Goal: Transaction & Acquisition: Purchase product/service

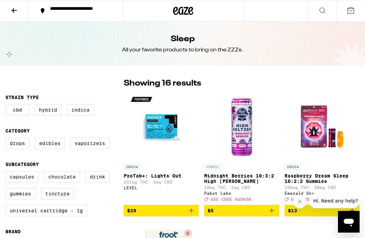
click at [302, 107] on img "Open page for Raspberry Dream Sleep 10:2:2 Gummies from Emerald Sky" at bounding box center [322, 127] width 68 height 68
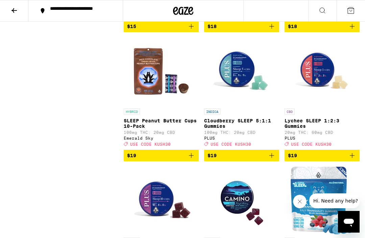
scroll to position [313, 0]
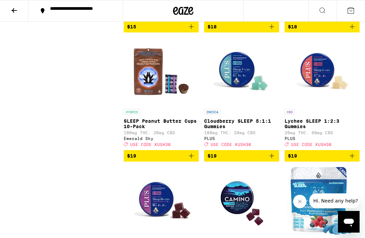
click at [244, 81] on img "Open page for Cloudberry SLEEP 5:1:1 Gummies from PLUS" at bounding box center [242, 72] width 68 height 68
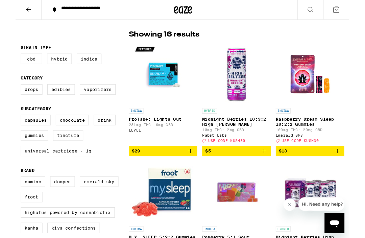
scroll to position [45, 0]
click at [85, 64] on label "Indica" at bounding box center [80, 64] width 27 height 11
click at [7, 60] on input "Indica" at bounding box center [7, 60] width 0 height 0
checkbox input "true"
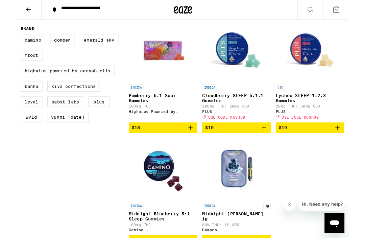
scroll to position [201, 0]
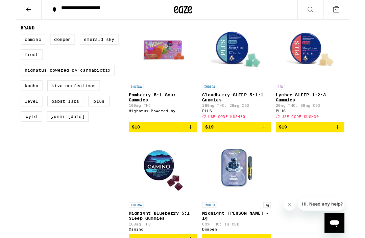
click at [259, 143] on span "$19" at bounding box center [241, 139] width 68 height 8
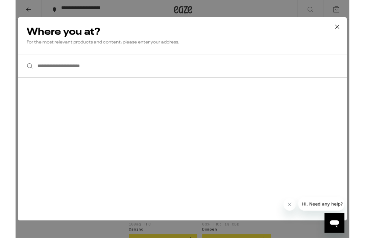
scroll to position [201, 0]
click at [42, 74] on input "**********" at bounding box center [182, 72] width 359 height 26
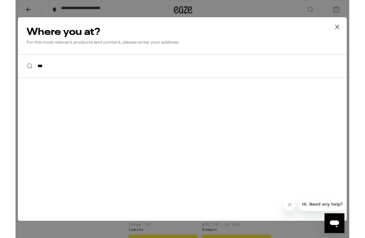
type input "****"
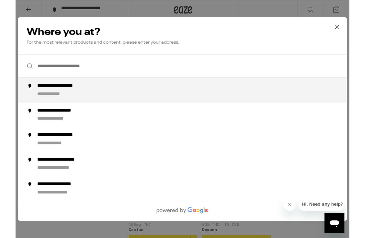
type input "**********"
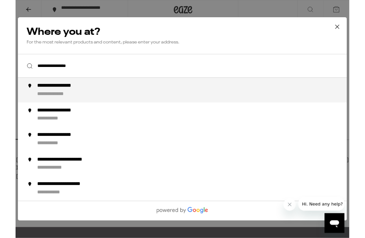
scroll to position [356, 0]
click at [359, 27] on button at bounding box center [351, 30] width 21 height 22
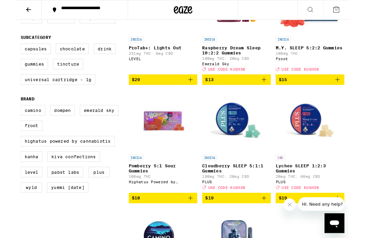
scroll to position [123, 0]
click at [274, 221] on icon "Add to bag" at bounding box center [272, 216] width 8 height 8
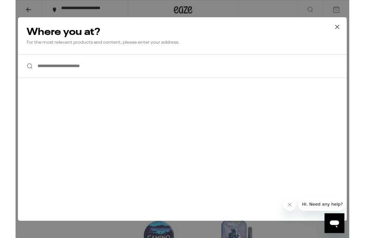
click at [49, 75] on input "**********" at bounding box center [182, 72] width 359 height 26
type input "**********"
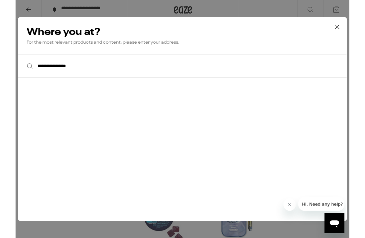
scroll to position [145, 0]
click at [359, 26] on button at bounding box center [351, 30] width 21 height 22
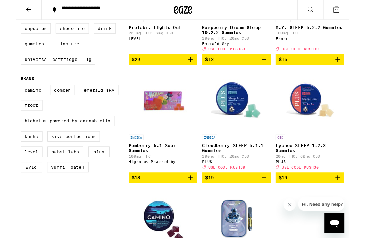
click at [358, 8] on button at bounding box center [350, 10] width 28 height 21
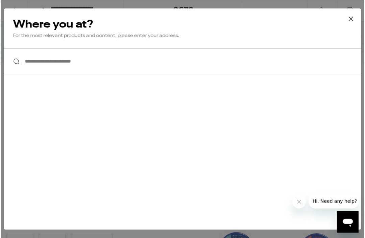
scroll to position [0, 0]
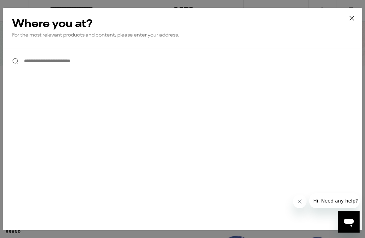
click at [354, 18] on icon at bounding box center [352, 18] width 10 height 10
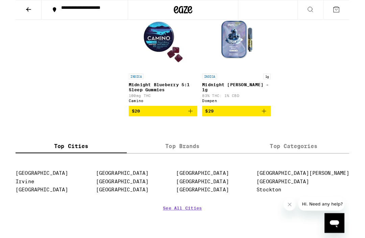
scroll to position [342, 0]
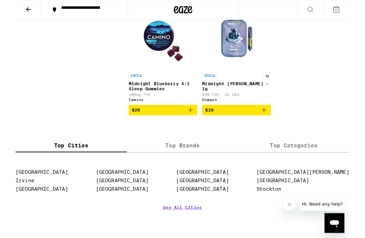
click at [193, 125] on icon "Add to bag" at bounding box center [191, 121] width 8 height 8
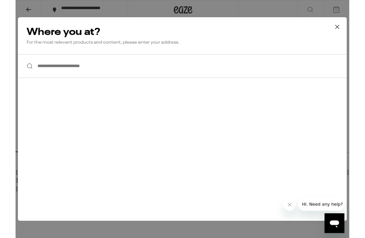
click at [77, 75] on input "**********" at bounding box center [182, 72] width 359 height 26
type input "**********"
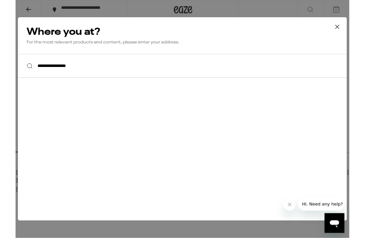
click at [291, 206] on icon "Close message from company" at bounding box center [289, 204] width 5 height 5
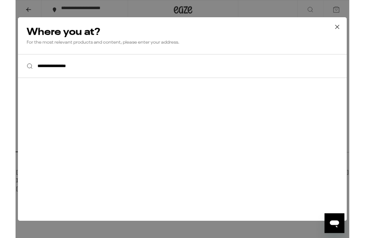
click at [354, 29] on icon at bounding box center [352, 29] width 10 height 10
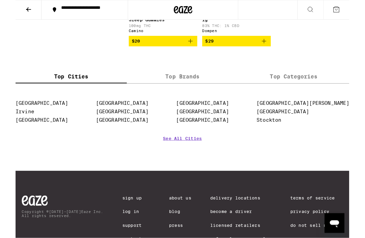
scroll to position [418, 0]
click at [187, 170] on link "See All Cities" at bounding box center [182, 160] width 43 height 25
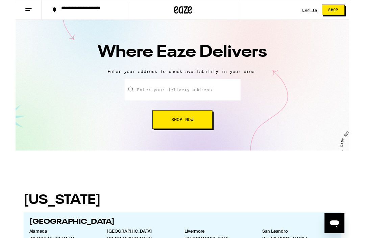
click at [150, 99] on input "text" at bounding box center [182, 98] width 127 height 24
click at [200, 131] on button "Shop Now" at bounding box center [183, 131] width 66 height 20
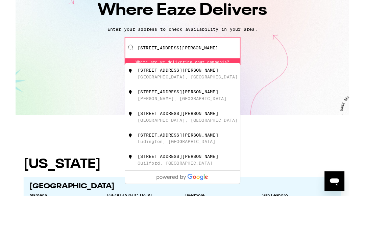
click at [180, 120] on div "[STREET_ADDRESS][PERSON_NAME]" at bounding box center [193, 126] width 121 height 13
type input "[STREET_ADDRESS][PERSON_NAME]"
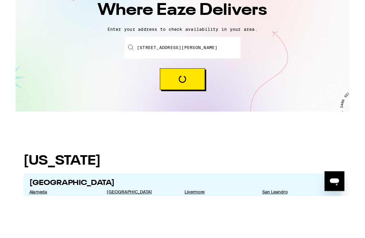
scroll to position [46, 0]
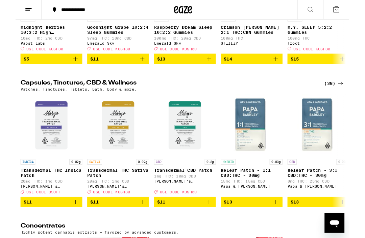
scroll to position [2484, 0]
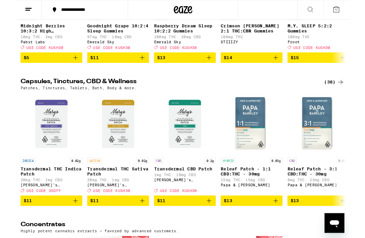
click at [364, 69] on button "$15" at bounding box center [331, 62] width 68 height 11
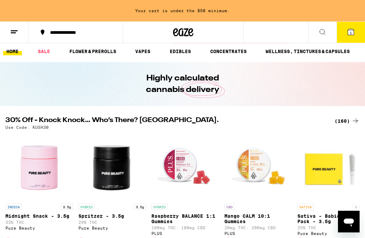
scroll to position [0, 0]
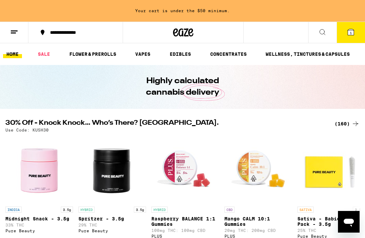
click at [189, 53] on link "EDIBLES" at bounding box center [180, 54] width 28 height 8
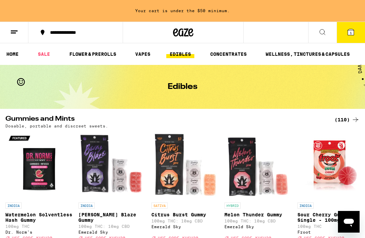
click at [352, 120] on icon at bounding box center [355, 120] width 8 height 8
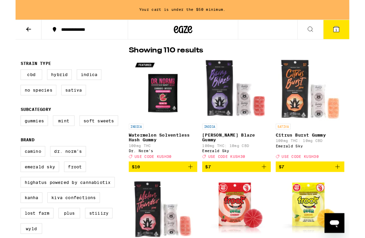
scroll to position [50, 0]
click at [86, 80] on label "Indica" at bounding box center [80, 81] width 27 height 11
click at [7, 77] on input "Indica" at bounding box center [7, 77] width 0 height 0
checkbox input "true"
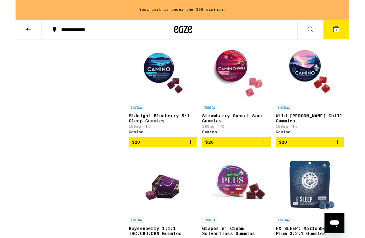
scroll to position [954, 0]
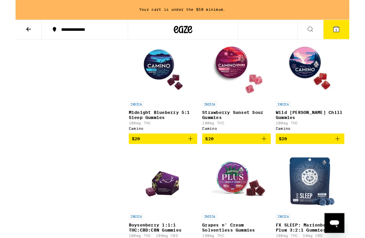
click at [192, 156] on icon "Add to bag" at bounding box center [191, 152] width 8 height 8
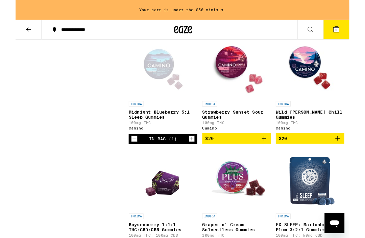
click at [352, 34] on icon at bounding box center [351, 32] width 6 height 6
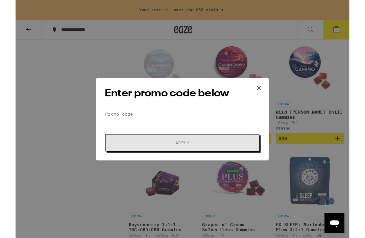
click at [122, 123] on input "Promo Code" at bounding box center [183, 125] width 170 height 10
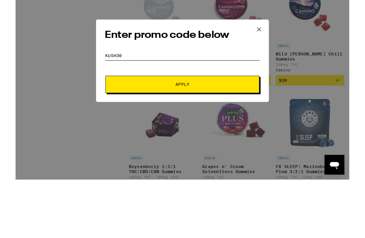
type input "Kush30"
click at [202, 154] on span "Apply" at bounding box center [183, 156] width 122 height 5
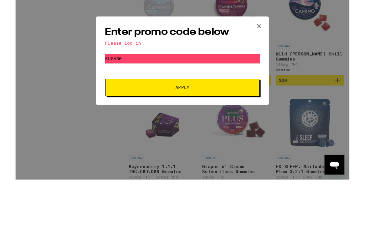
scroll to position [1019, 0]
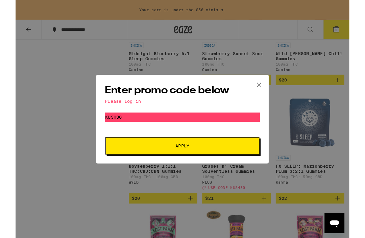
click at [206, 160] on span "Apply" at bounding box center [183, 159] width 122 height 5
click at [201, 159] on span "Apply" at bounding box center [183, 159] width 122 height 5
click at [268, 88] on icon at bounding box center [266, 92] width 10 height 10
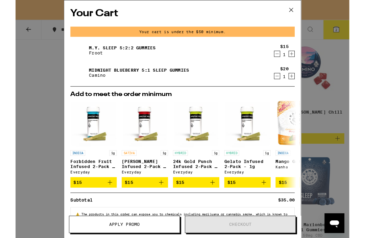
click at [304, 54] on div "$15 1" at bounding box center [292, 55] width 25 height 14
click at [302, 59] on icon "Increment" at bounding box center [302, 59] width 4 height 4
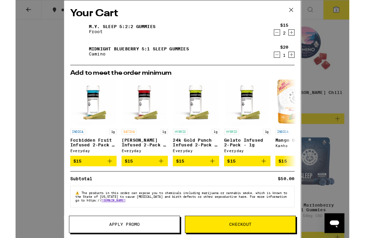
scroll to position [5, 0]
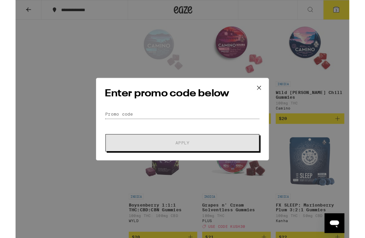
click at [127, 120] on input "Promo Code" at bounding box center [183, 125] width 170 height 10
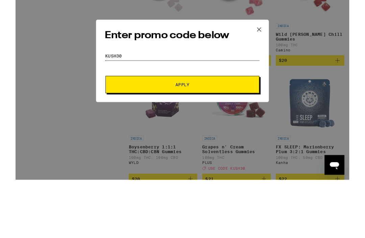
type input "Kush30"
click at [194, 147] on button "Apply" at bounding box center [182, 156] width 168 height 19
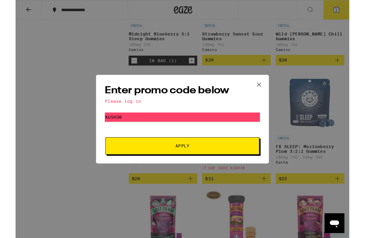
click at [194, 160] on span "Apply" at bounding box center [183, 159] width 122 height 5
click at [273, 90] on button at bounding box center [266, 93] width 21 height 22
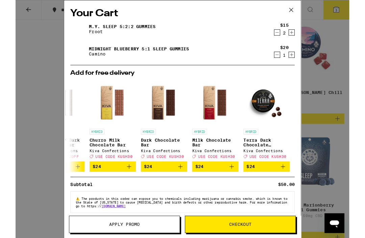
scroll to position [0, 316]
click at [180, 186] on icon "Add to bag" at bounding box center [180, 182] width 8 height 8
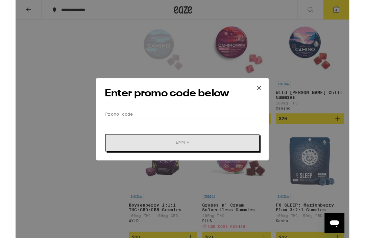
click at [122, 123] on input "Promo Code" at bounding box center [183, 125] width 170 height 10
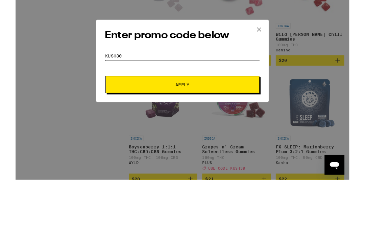
type input "Kush30"
click at [202, 147] on button "Apply" at bounding box center [182, 156] width 168 height 19
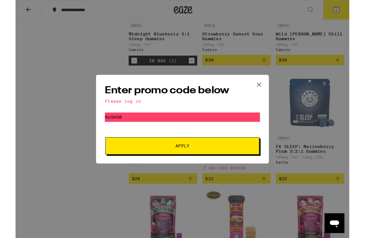
click at [270, 90] on icon at bounding box center [266, 92] width 10 height 10
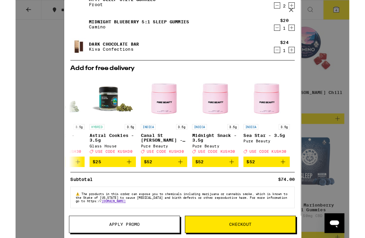
scroll to position [0, 316]
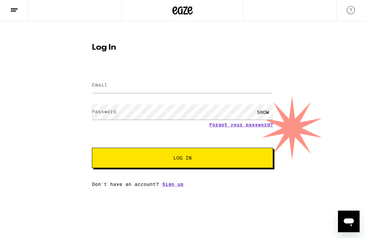
click at [177, 186] on link "Sign up" at bounding box center [172, 184] width 21 height 5
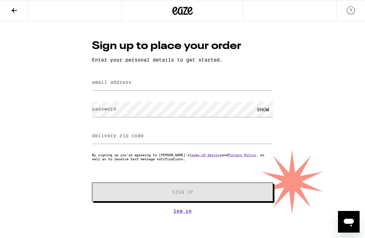
click at [109, 82] on label "email address" at bounding box center [112, 81] width 40 height 5
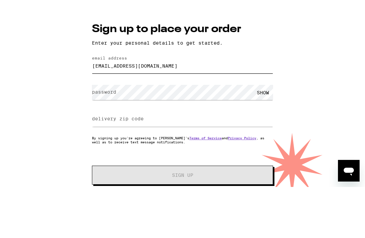
type input "[EMAIL_ADDRESS][DOMAIN_NAME]"
click at [106, 106] on label "password" at bounding box center [104, 108] width 24 height 5
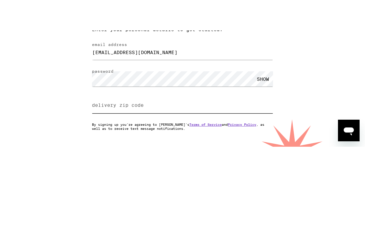
click at [112, 128] on input "delivery zip code" at bounding box center [182, 135] width 181 height 15
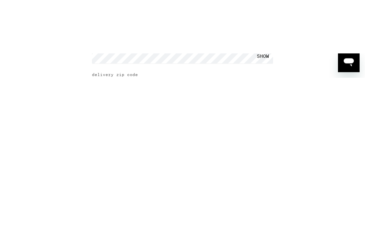
type input "94070"
click at [199, 182] on button "Sign Up" at bounding box center [182, 191] width 181 height 19
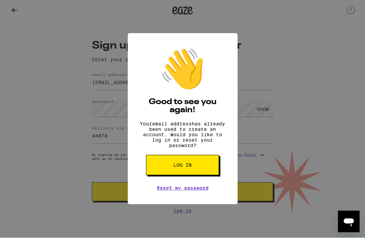
click at [195, 167] on button "Log in" at bounding box center [182, 165] width 73 height 20
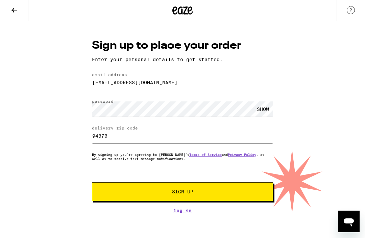
click at [187, 214] on link "Log In" at bounding box center [182, 210] width 181 height 5
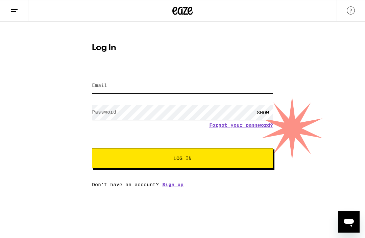
click at [138, 85] on input "Email" at bounding box center [182, 85] width 181 height 15
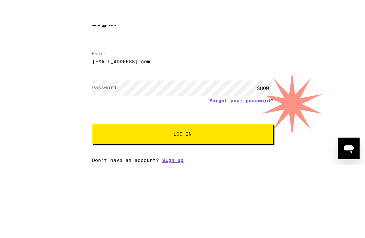
click at [108, 109] on label "Password" at bounding box center [104, 111] width 24 height 5
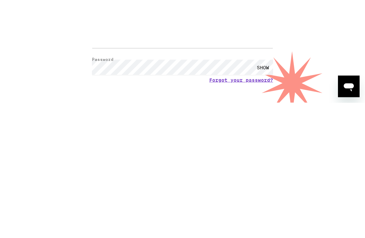
click at [201, 156] on span "Log In" at bounding box center [182, 158] width 126 height 5
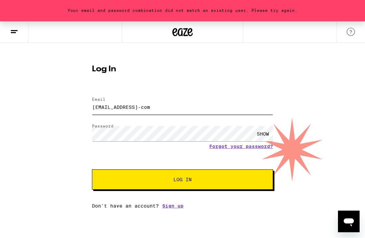
click at [139, 104] on input "[EMAIL_ADDRESS]-com" at bounding box center [182, 107] width 181 height 15
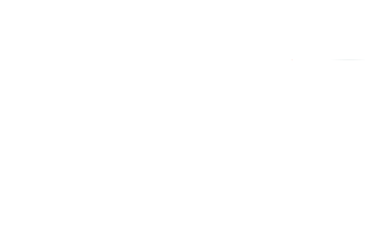
type input "[EMAIL_ADDRESS][DOMAIN_NAME]"
click at [197, 170] on button "Log In" at bounding box center [182, 180] width 181 height 20
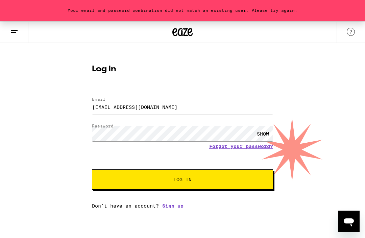
click at [177, 209] on link "Sign up" at bounding box center [172, 205] width 21 height 5
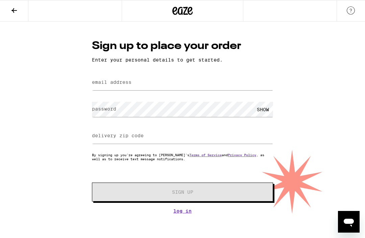
click at [122, 82] on label "email address" at bounding box center [112, 81] width 40 height 5
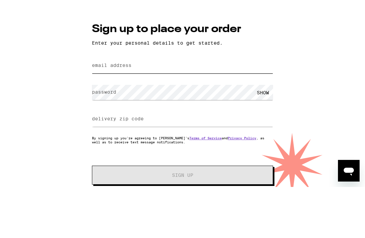
type input "[EMAIL_ADDRESS][DOMAIN_NAME]"
click at [113, 106] on label "password" at bounding box center [104, 108] width 24 height 5
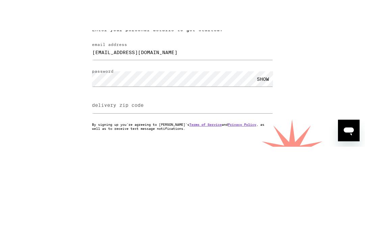
click at [106, 133] on label "delivery zip code" at bounding box center [118, 135] width 52 height 5
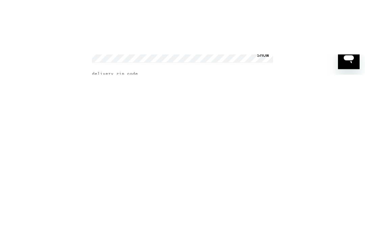
type input "94070"
click at [202, 190] on span "Sign Up" at bounding box center [182, 192] width 134 height 5
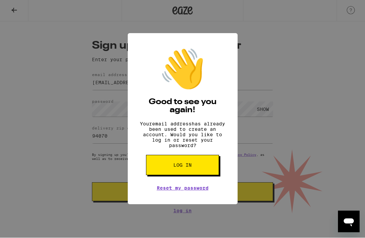
click at [196, 191] on link "Reset my password" at bounding box center [183, 187] width 52 height 5
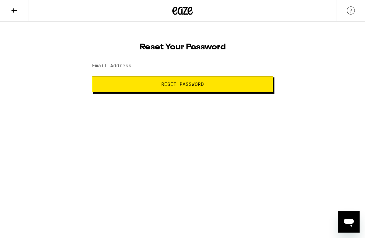
click at [112, 65] on label "Email Address" at bounding box center [112, 65] width 40 height 5
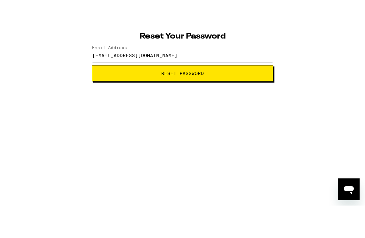
type input "[EMAIL_ADDRESS][DOMAIN_NAME]"
click at [192, 82] on span "Reset Password" at bounding box center [182, 84] width 43 height 5
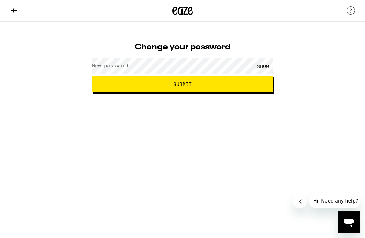
click at [105, 64] on label "New password" at bounding box center [110, 65] width 36 height 5
click at [195, 84] on span "Submit" at bounding box center [183, 84] width 170 height 5
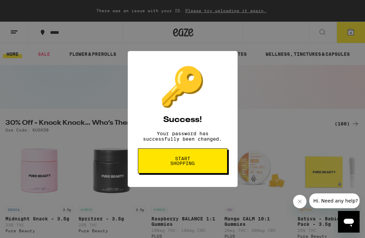
click at [199, 165] on span "Start shopping" at bounding box center [182, 160] width 35 height 9
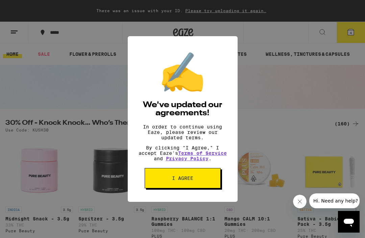
click at [199, 185] on button "I agree" at bounding box center [183, 178] width 76 height 20
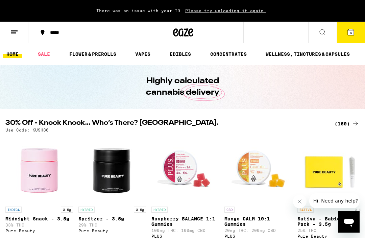
click at [355, 31] on button "4" at bounding box center [350, 32] width 28 height 21
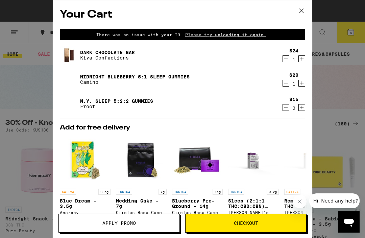
click at [225, 35] on span "Please try uploading it again." at bounding box center [226, 34] width 86 height 4
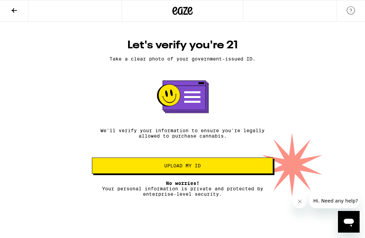
click at [18, 7] on icon at bounding box center [14, 10] width 8 height 8
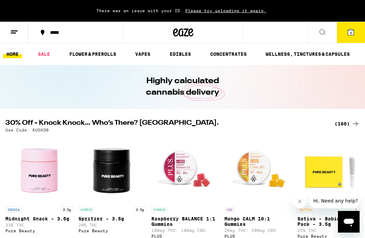
click at [356, 32] on button "4" at bounding box center [350, 32] width 28 height 21
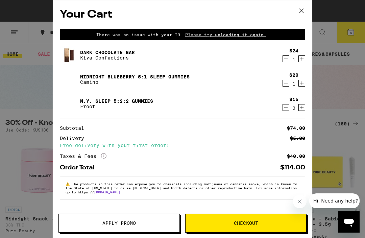
click at [351, 32] on div "Your Cart There was an issue with your ID. Please try uploading it again. Dark …" at bounding box center [182, 119] width 365 height 238
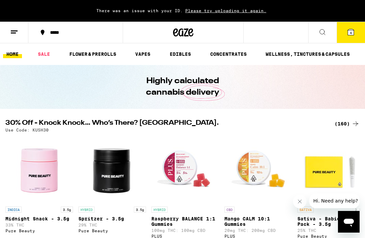
click at [358, 32] on button "4" at bounding box center [350, 32] width 28 height 21
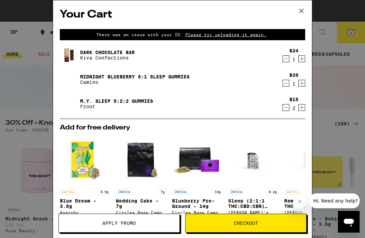
click at [285, 62] on icon "Decrement" at bounding box center [286, 59] width 6 height 8
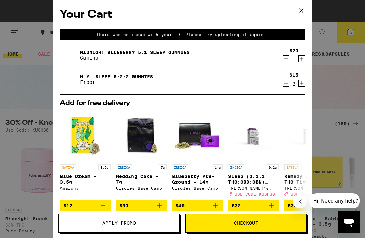
click at [288, 62] on icon "Decrement" at bounding box center [286, 59] width 6 height 8
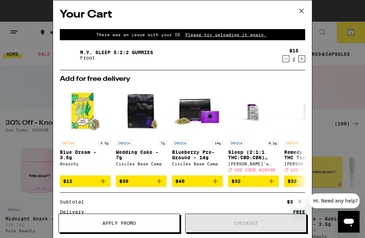
click at [286, 61] on icon "Decrement" at bounding box center [286, 59] width 6 height 8
